Goal: Task Accomplishment & Management: Complete application form

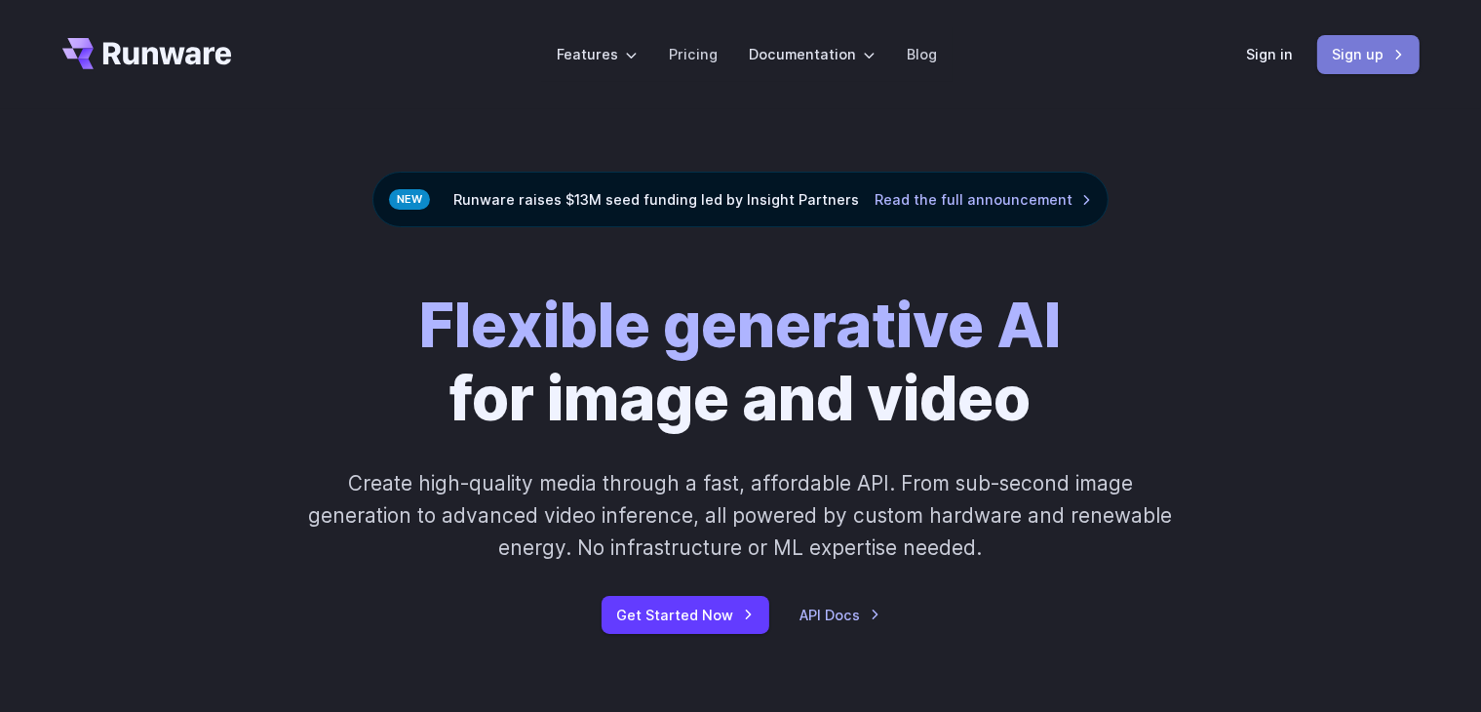
click at [1379, 56] on link "Sign up" at bounding box center [1368, 54] width 102 height 38
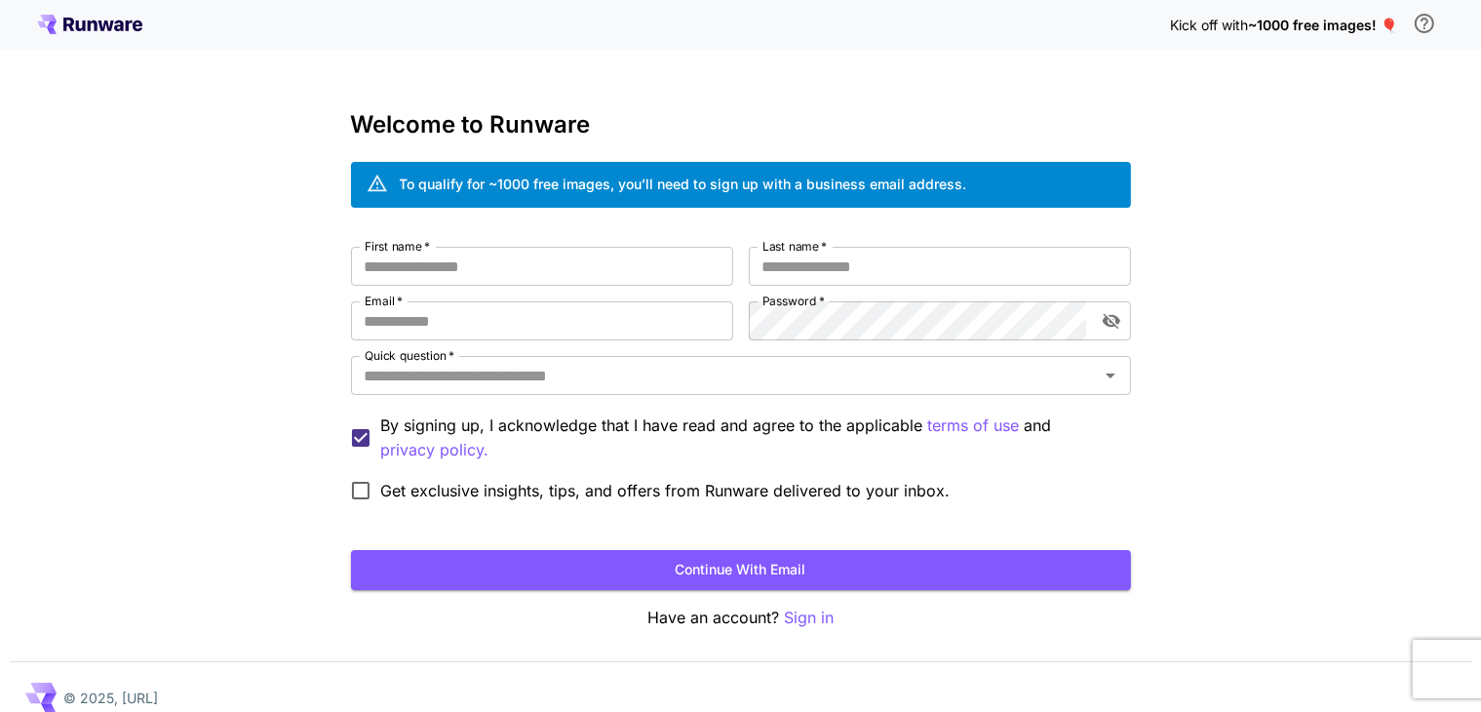
drag, startPoint x: 409, startPoint y: 512, endPoint x: 544, endPoint y: 590, distance: 155.5
click at [514, 576] on form "First name   * First name   * Last name   * Last name   * Email   * Email   * P…" at bounding box center [741, 418] width 780 height 343
click at [696, 519] on form "First name   * First name   * Last name   * Last name   * Email   * Email   * P…" at bounding box center [741, 418] width 780 height 343
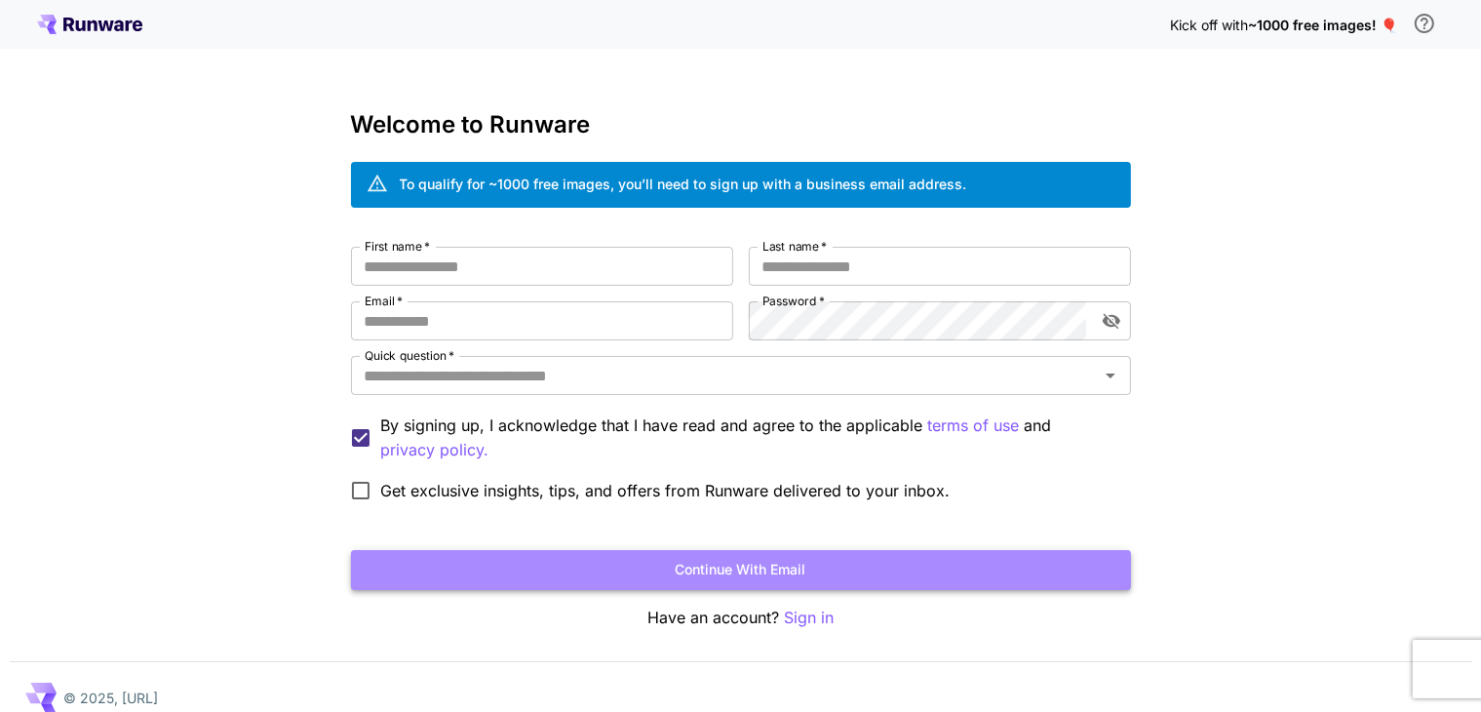
click at [657, 582] on button "Continue with email" at bounding box center [741, 570] width 780 height 40
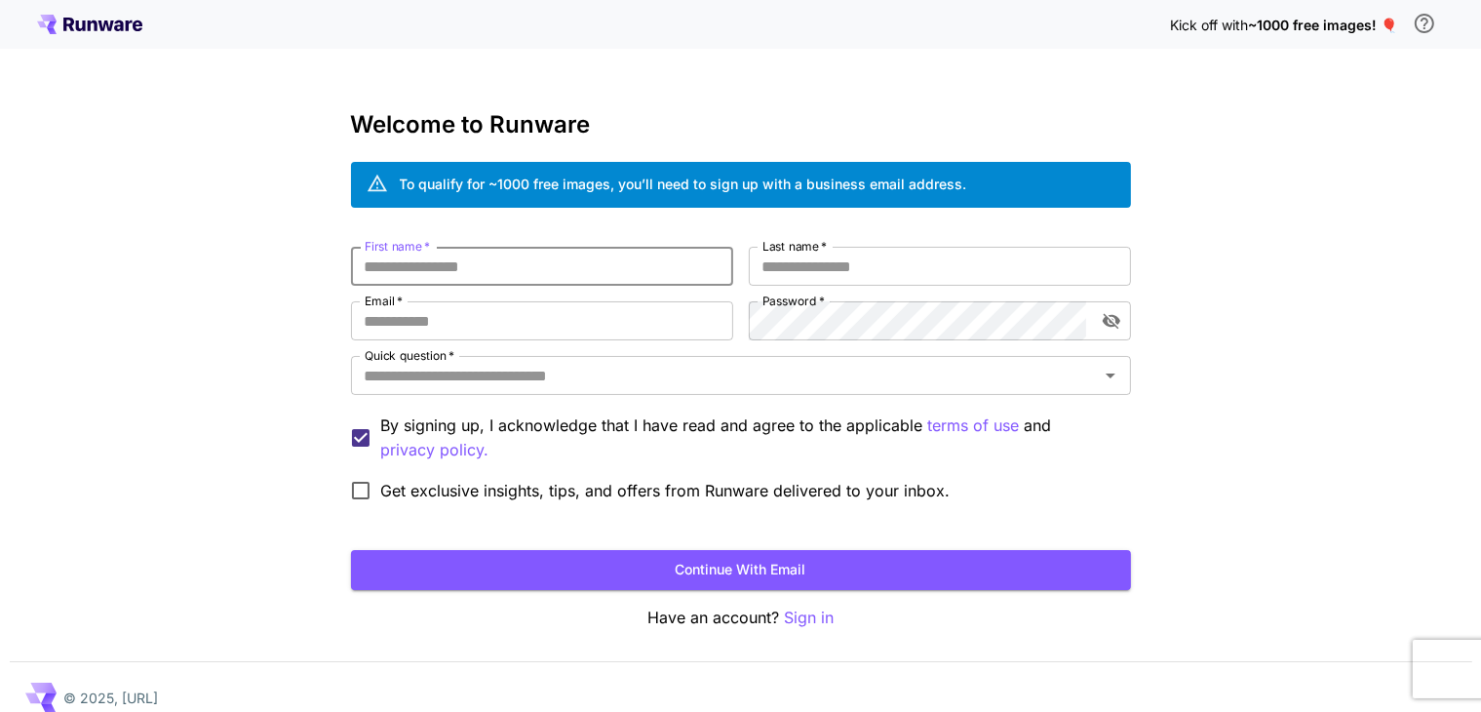
click at [394, 268] on input "First name   *" at bounding box center [542, 266] width 382 height 39
click at [415, 281] on input "First name   *" at bounding box center [542, 266] width 382 height 39
